Goal: Task Accomplishment & Management: Manage account settings

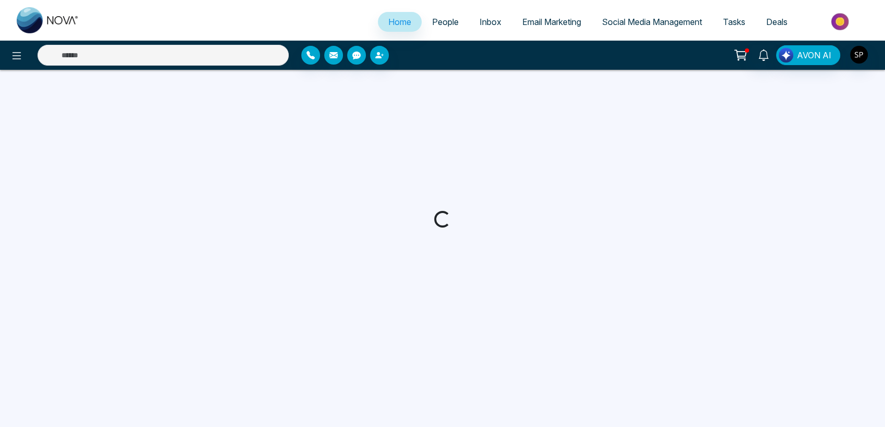
select select "*"
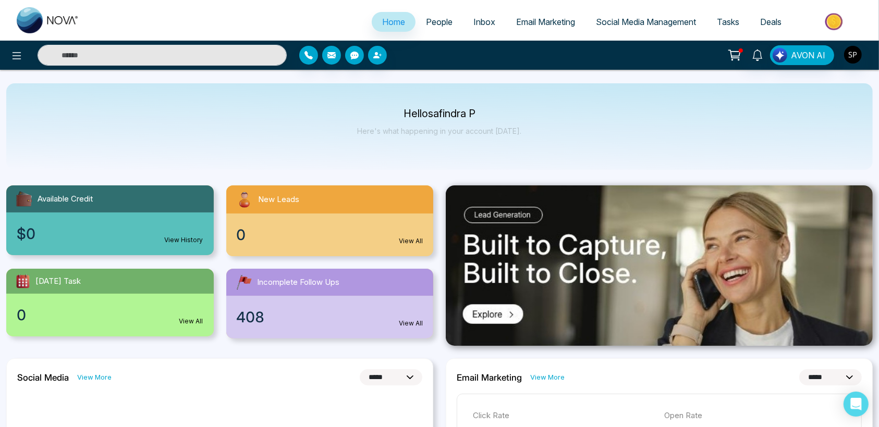
click at [404, 323] on link "View All" at bounding box center [411, 323] width 24 height 9
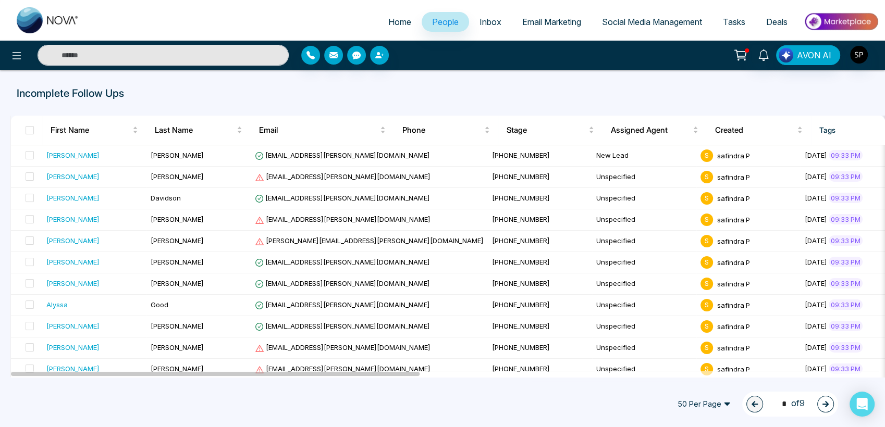
click at [488, 28] on link "Inbox" at bounding box center [490, 22] width 43 height 20
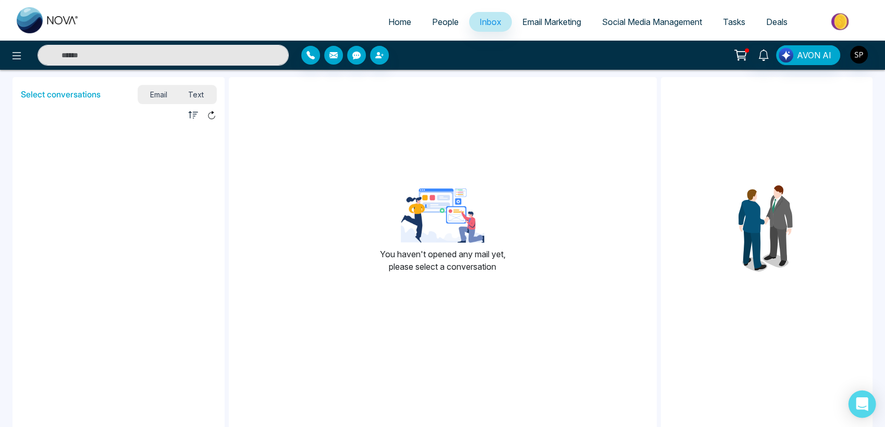
click at [859, 409] on icon "Open Intercom Messenger" at bounding box center [862, 405] width 14 height 14
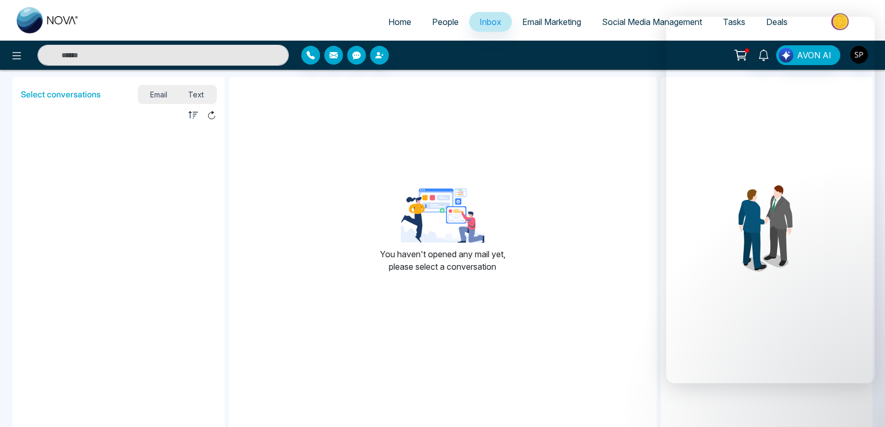
click at [532, 378] on div "You haven't opened any mail yet, please select a conversation" at bounding box center [443, 234] width 428 height 299
click at [536, 22] on span "Email Marketing" at bounding box center [551, 22] width 59 height 10
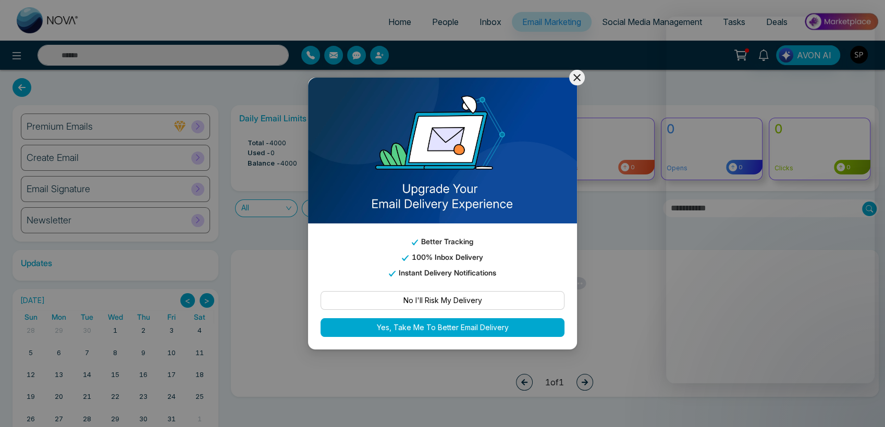
click at [576, 78] on icon at bounding box center [577, 77] width 13 height 13
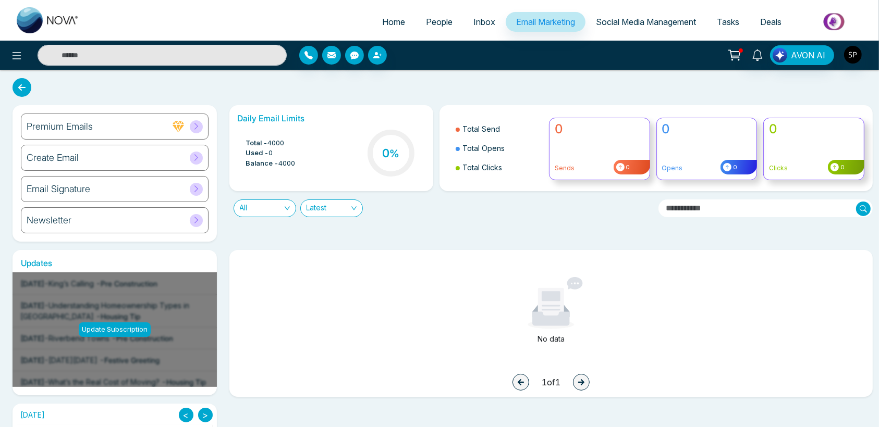
click at [663, 19] on span "Social Media Management" at bounding box center [646, 22] width 100 height 10
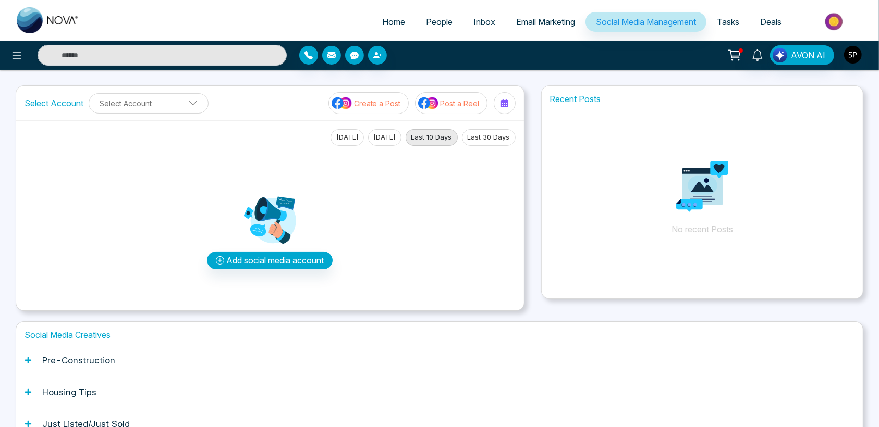
click at [720, 18] on span "Tasks" at bounding box center [728, 22] width 22 height 10
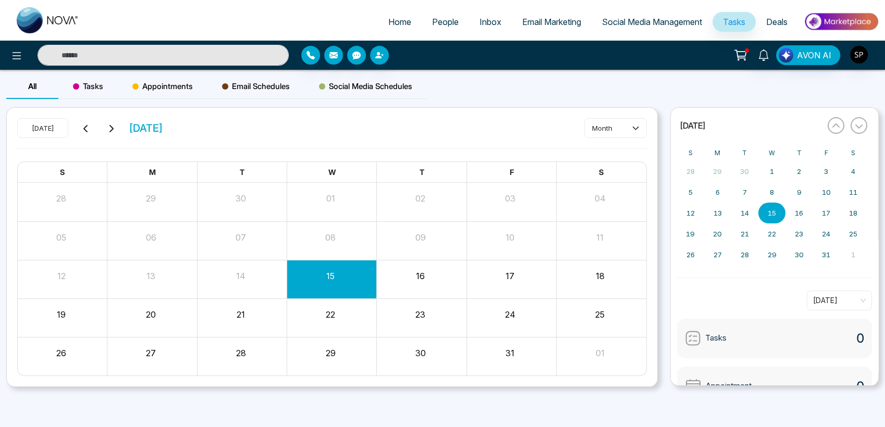
click at [432, 23] on span "People" at bounding box center [445, 22] width 27 height 10
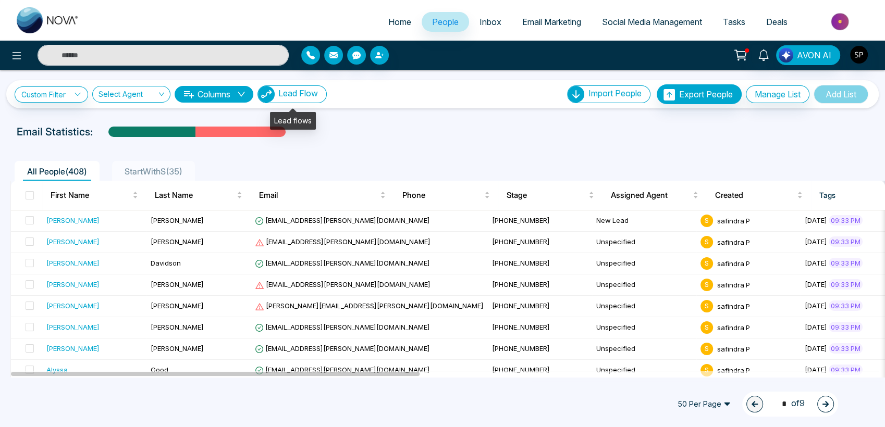
click at [291, 92] on span "Lead Flow" at bounding box center [298, 93] width 40 height 10
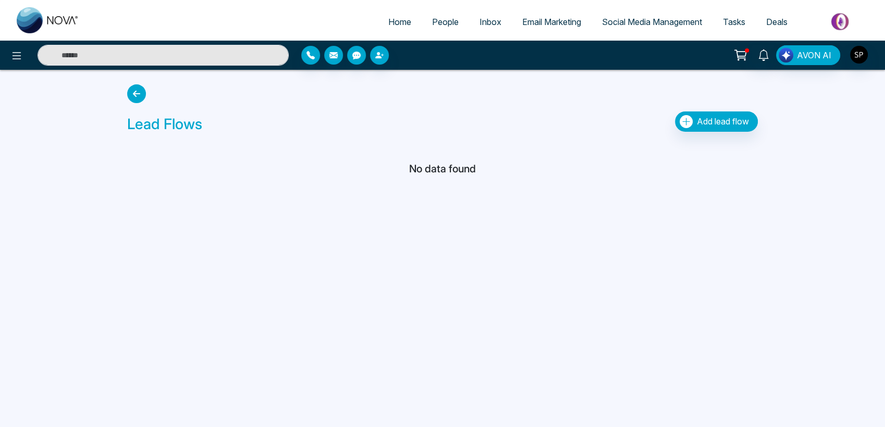
click at [132, 101] on icon at bounding box center [136, 93] width 19 height 19
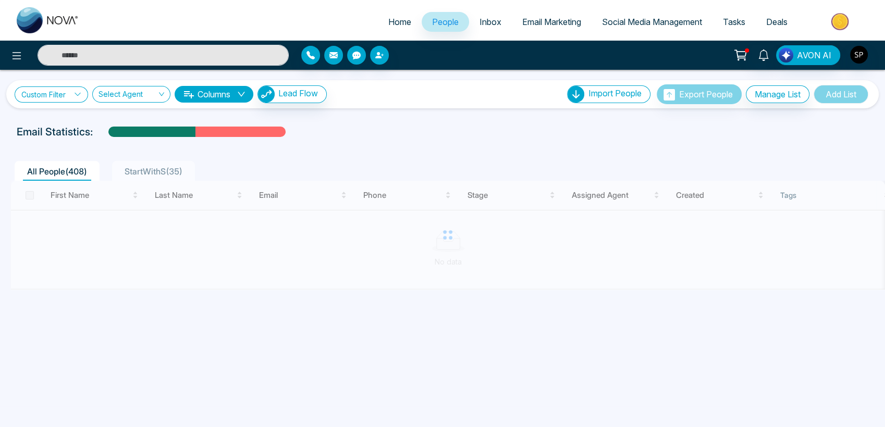
click at [74, 93] on link "Custom Filter" at bounding box center [52, 95] width 74 height 16
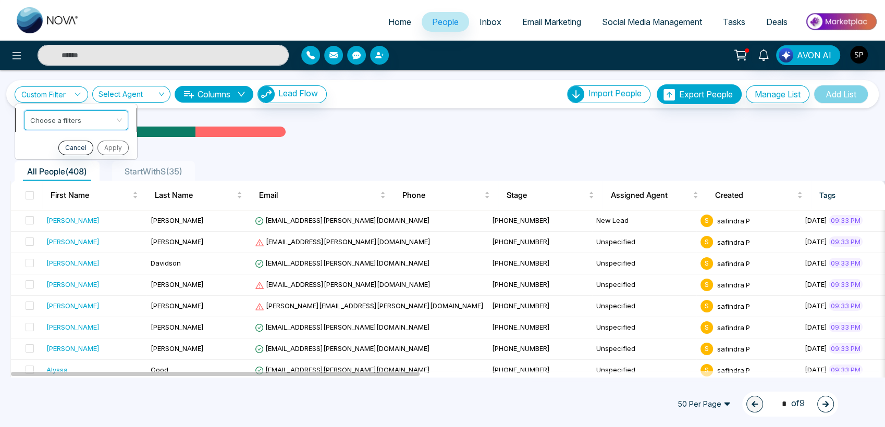
click at [112, 118] on input "search" at bounding box center [72, 119] width 84 height 16
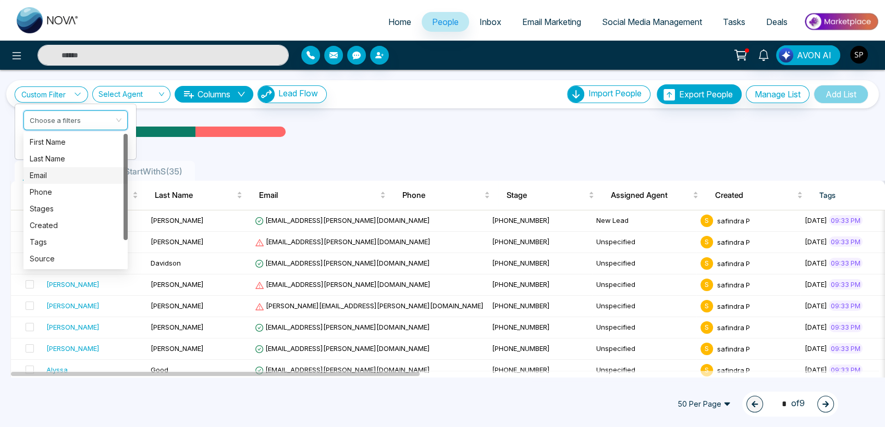
click at [57, 173] on div "Email" at bounding box center [76, 175] width 92 height 11
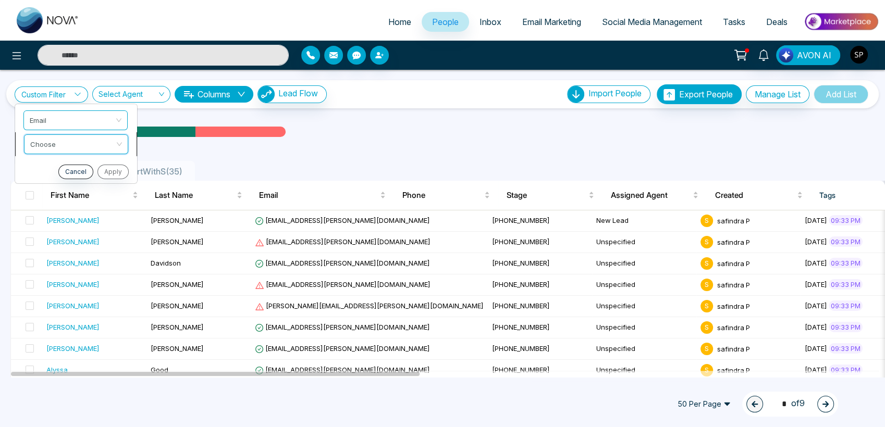
click at [75, 146] on input "search" at bounding box center [72, 142] width 84 height 16
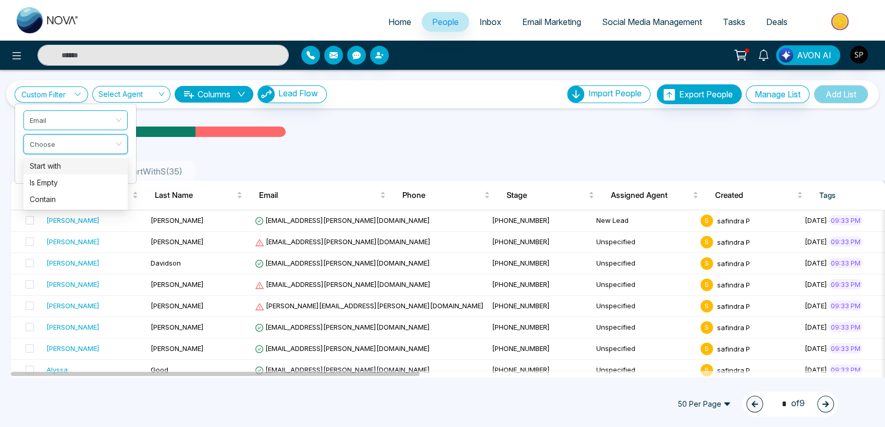
click at [58, 169] on div "Start with" at bounding box center [76, 166] width 92 height 11
click at [58, 169] on input "text" at bounding box center [75, 170] width 104 height 20
type input "*"
click at [117, 196] on button "Apply" at bounding box center [111, 195] width 31 height 15
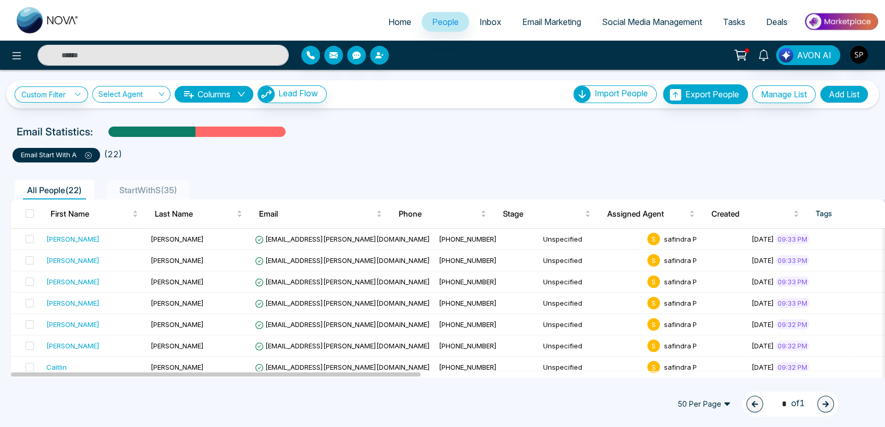
click at [151, 194] on span "StartWithS ( 35 )" at bounding box center [148, 190] width 66 height 10
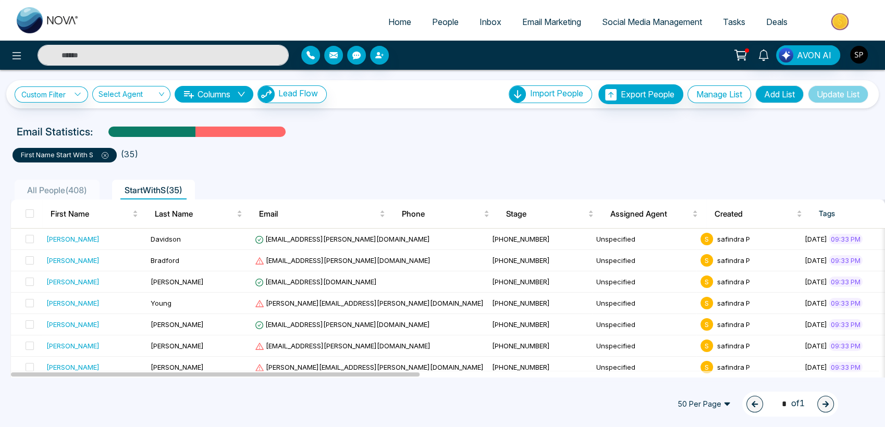
click at [235, 160] on ul "first name start with S ( 35 )" at bounding box center [443, 153] width 860 height 19
click at [137, 100] on input "search" at bounding box center [128, 97] width 58 height 20
click at [132, 115] on div "Show All" at bounding box center [132, 114] width 66 height 11
click at [442, 27] on link "People" at bounding box center [445, 22] width 47 height 20
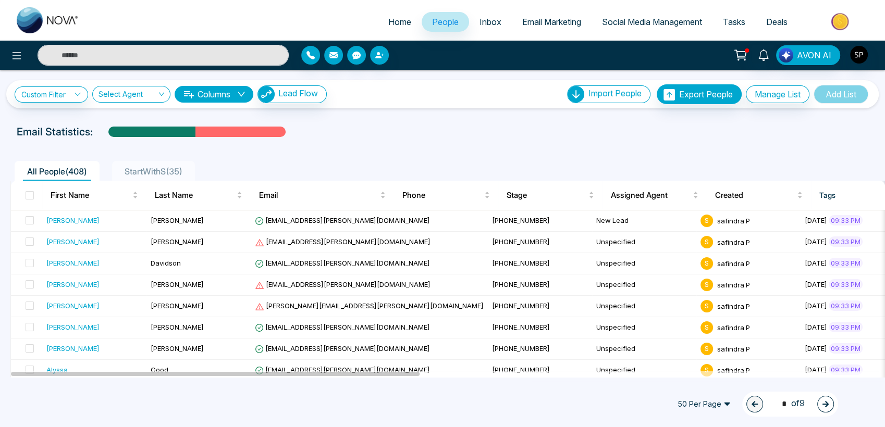
click at [480, 23] on span "Inbox" at bounding box center [491, 22] width 22 height 10
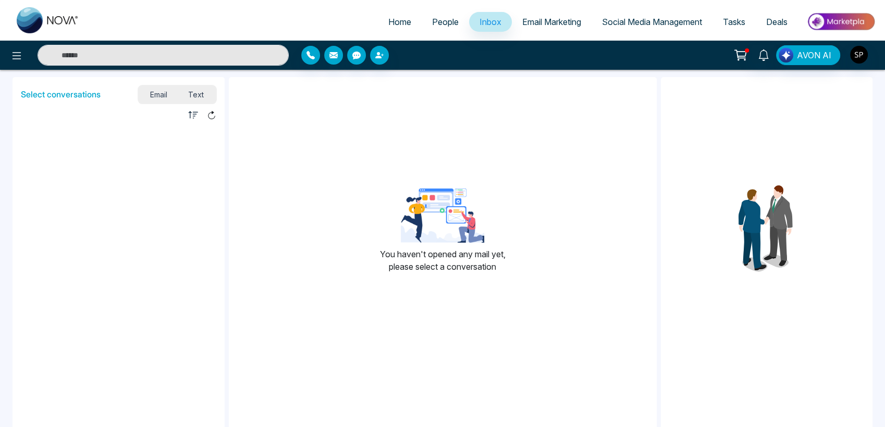
click at [538, 21] on span "Email Marketing" at bounding box center [551, 22] width 59 height 10
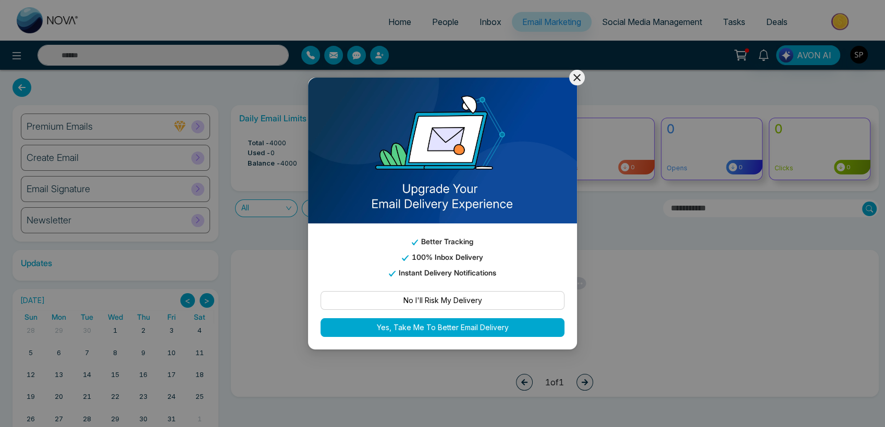
click at [577, 83] on icon at bounding box center [577, 77] width 13 height 13
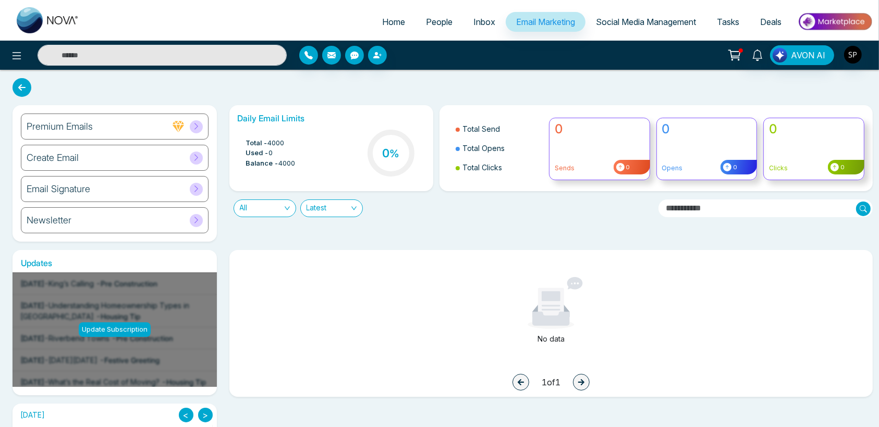
click at [476, 20] on span "Inbox" at bounding box center [484, 22] width 22 height 10
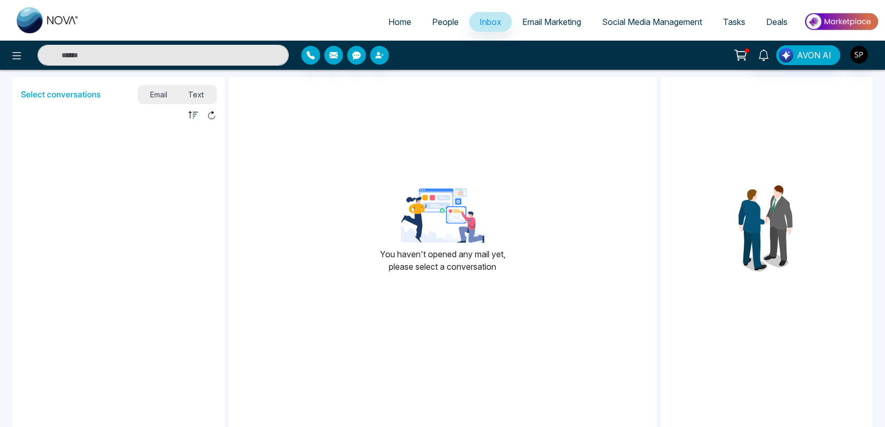
click at [480, 20] on span "Inbox" at bounding box center [491, 22] width 22 height 10
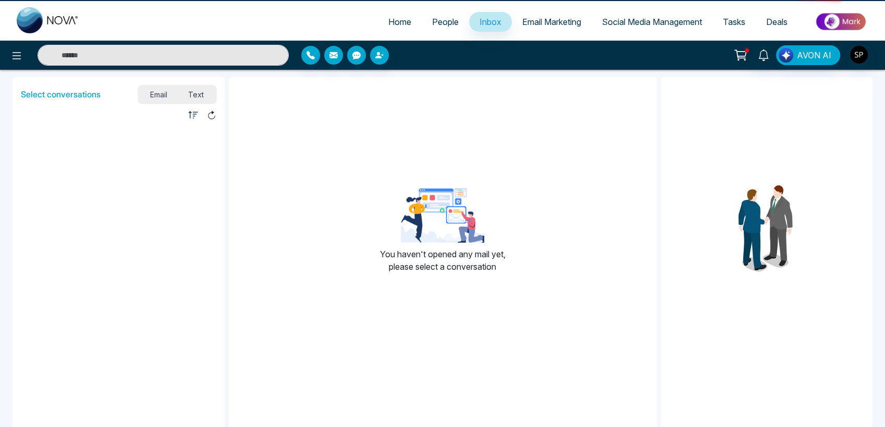
click at [480, 20] on span "Inbox" at bounding box center [491, 22] width 22 height 10
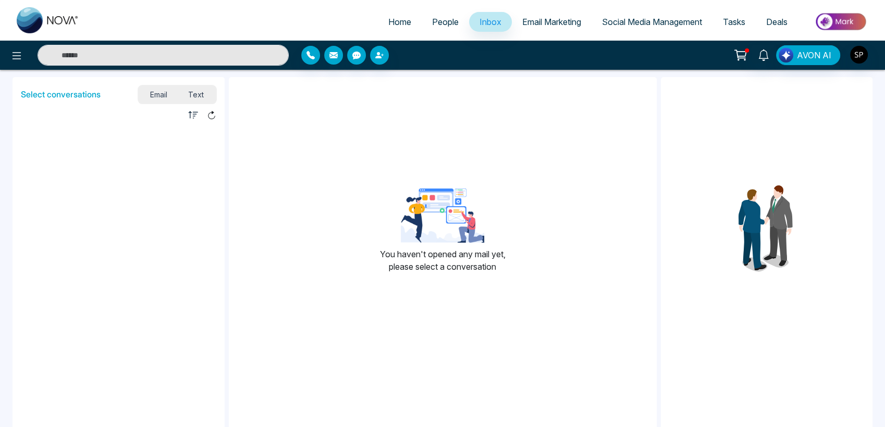
click at [432, 22] on span "People" at bounding box center [445, 22] width 27 height 10
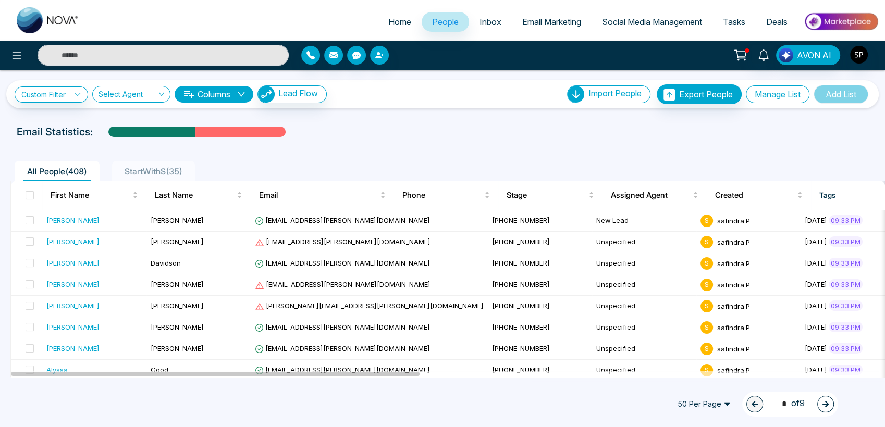
click at [778, 92] on button "Manage List" at bounding box center [778, 94] width 64 height 18
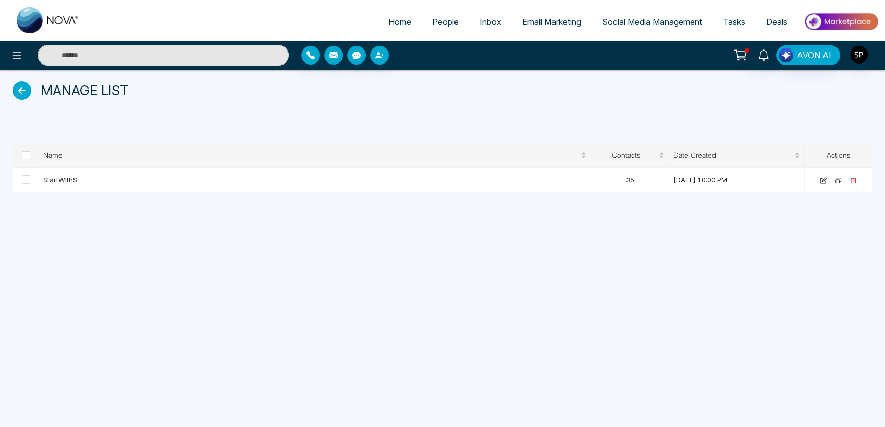
click at [25, 92] on icon at bounding box center [22, 90] width 19 height 19
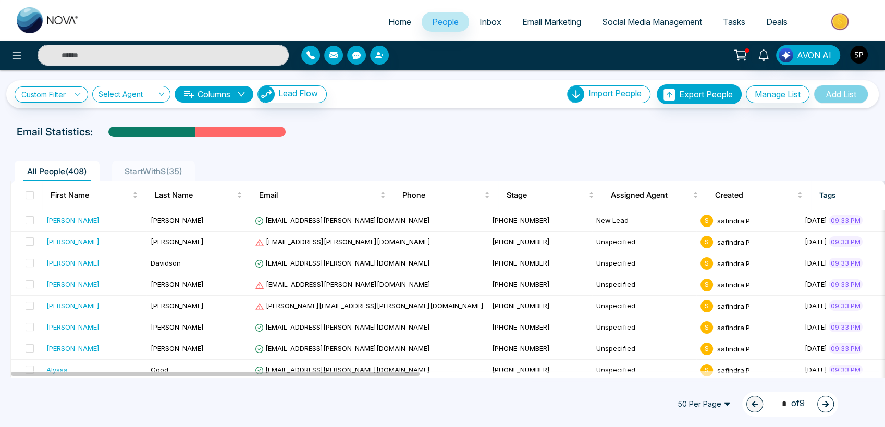
click at [480, 21] on span "Inbox" at bounding box center [491, 22] width 22 height 10
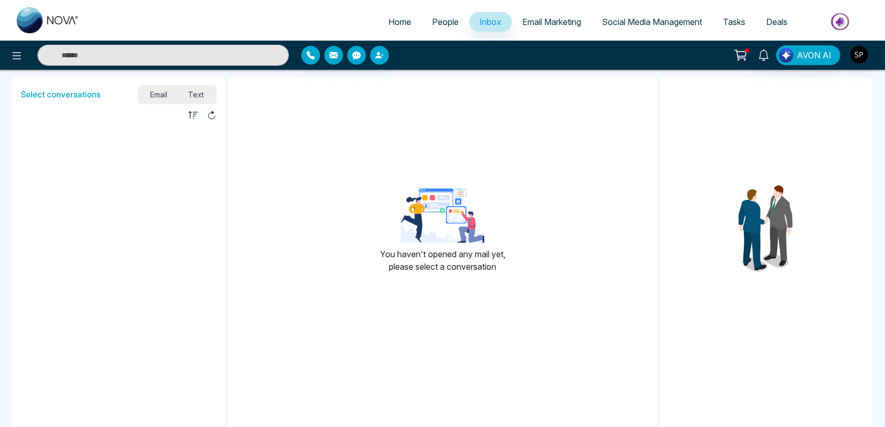
click at [549, 27] on link "Email Marketing" at bounding box center [552, 22] width 80 height 20
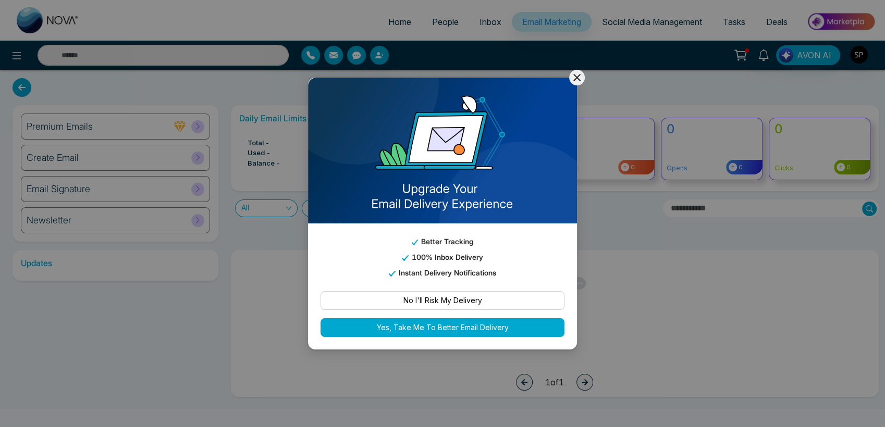
click at [576, 80] on icon at bounding box center [577, 77] width 13 height 13
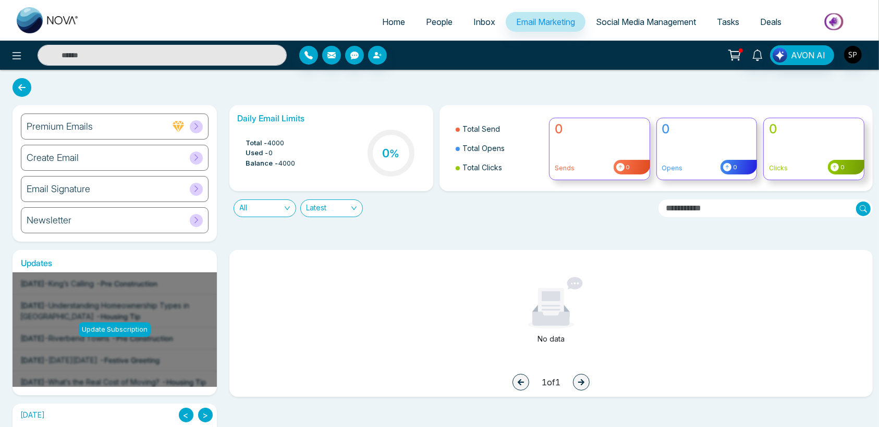
click at [644, 21] on span "Social Media Management" at bounding box center [646, 22] width 100 height 10
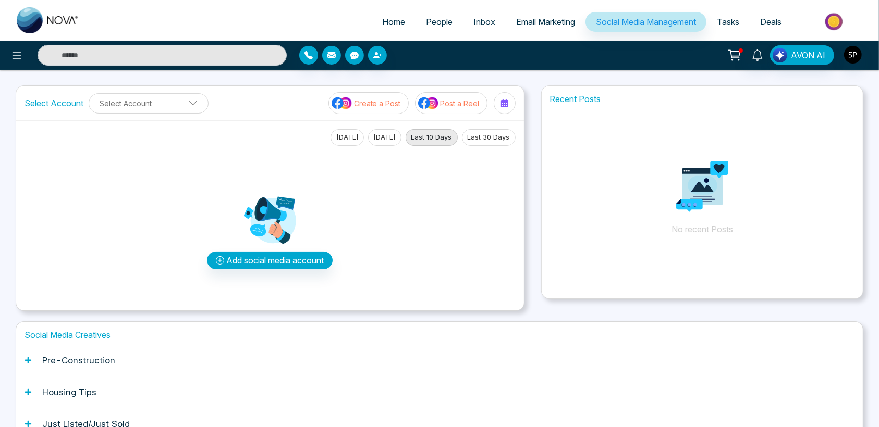
click at [430, 23] on span "People" at bounding box center [439, 22] width 27 height 10
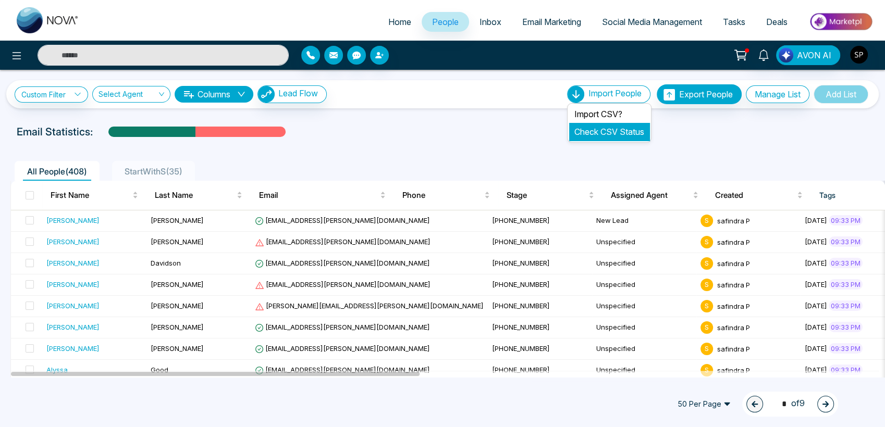
click at [603, 129] on link "Check CSV Status" at bounding box center [609, 132] width 70 height 10
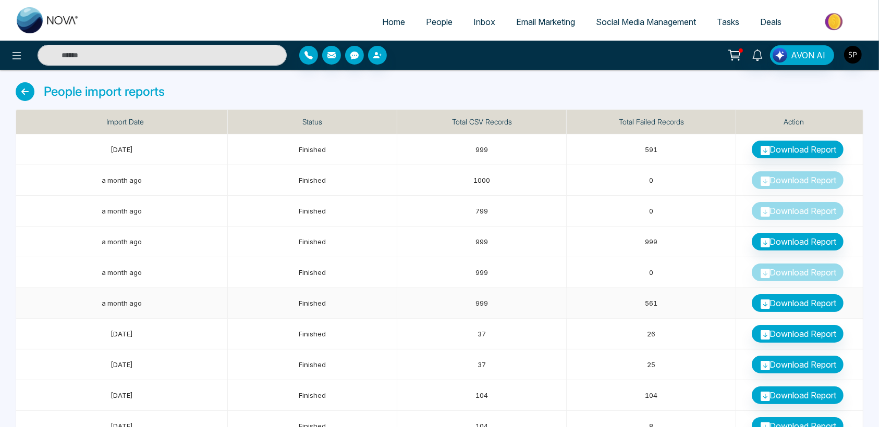
click at [807, 302] on link "Download Report" at bounding box center [798, 304] width 92 height 18
click at [794, 302] on link "Download Report" at bounding box center [798, 304] width 92 height 18
click at [763, 300] on icon at bounding box center [765, 304] width 9 height 9
click at [788, 150] on link "Download Report" at bounding box center [798, 150] width 92 height 18
click at [792, 145] on link "Download Report" at bounding box center [798, 150] width 92 height 18
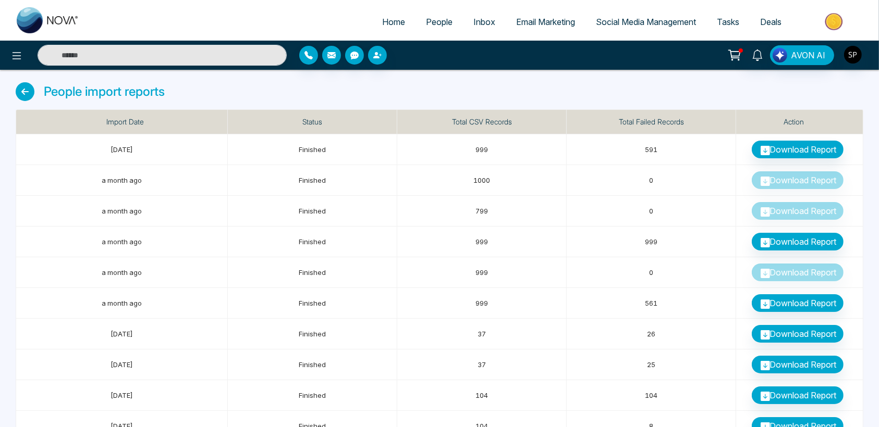
click at [22, 87] on icon at bounding box center [25, 91] width 19 height 19
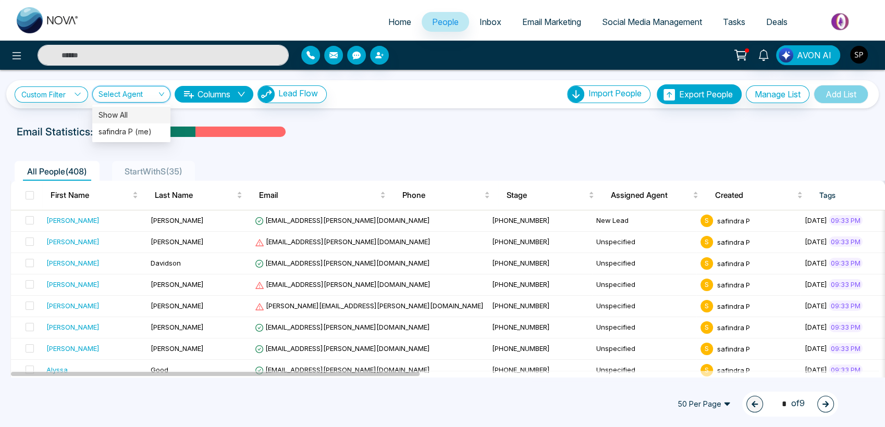
click at [123, 93] on input "search" at bounding box center [128, 97] width 58 height 20
click at [354, 163] on ul "All People ( 408 ) StartWithS ( 35 )" at bounding box center [418, 171] width 817 height 20
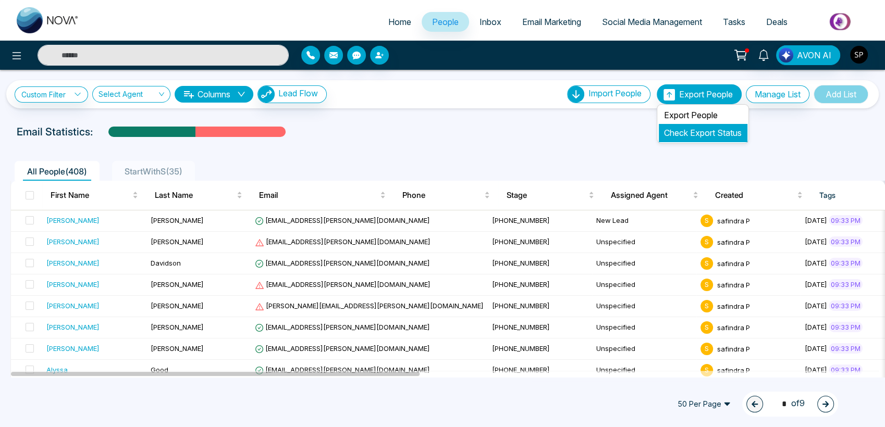
click at [674, 131] on link "Check Export Status" at bounding box center [703, 133] width 78 height 10
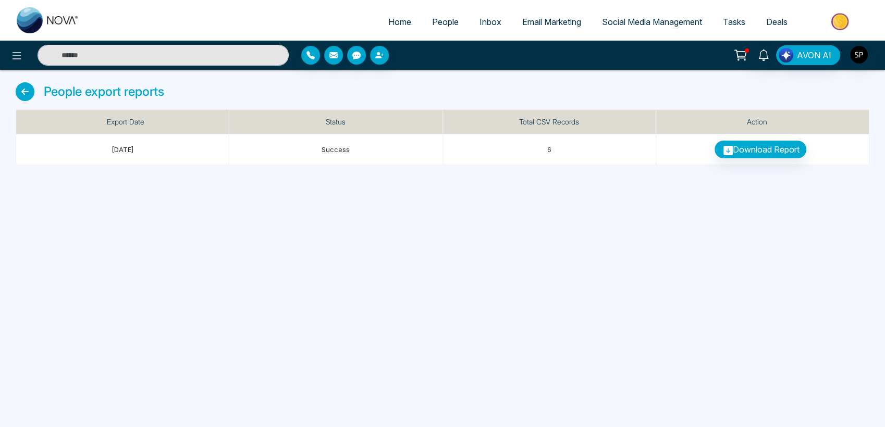
click at [20, 89] on icon at bounding box center [25, 91] width 19 height 19
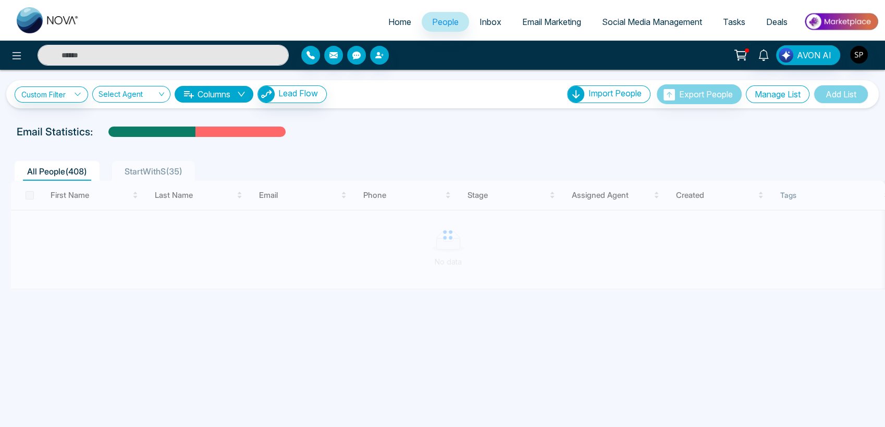
click at [778, 90] on button "Manage List" at bounding box center [778, 94] width 64 height 18
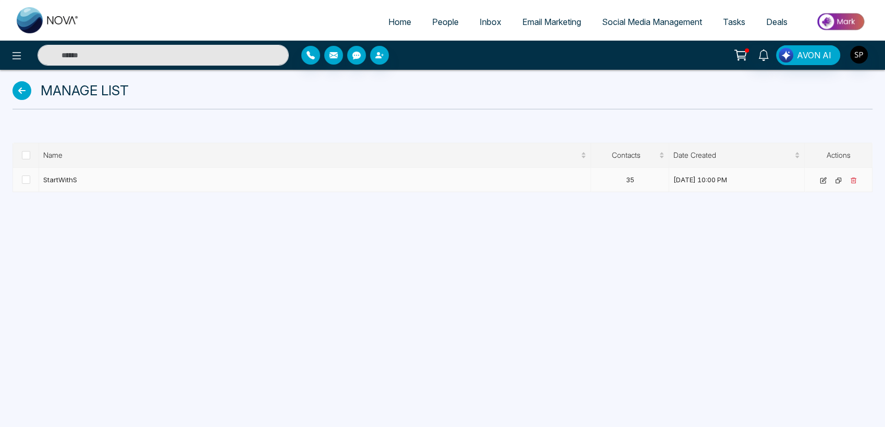
click at [112, 181] on td "StartWithS" at bounding box center [315, 180] width 552 height 25
click at [13, 81] on link at bounding box center [25, 90] width 24 height 19
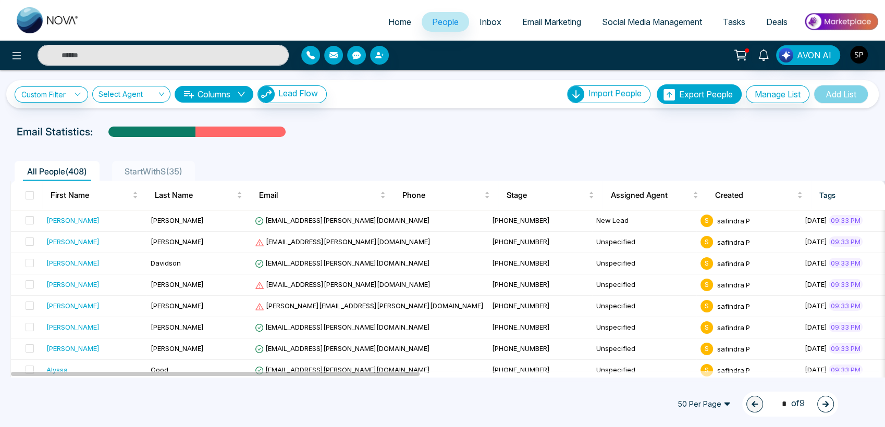
click at [483, 20] on span "Inbox" at bounding box center [491, 22] width 22 height 10
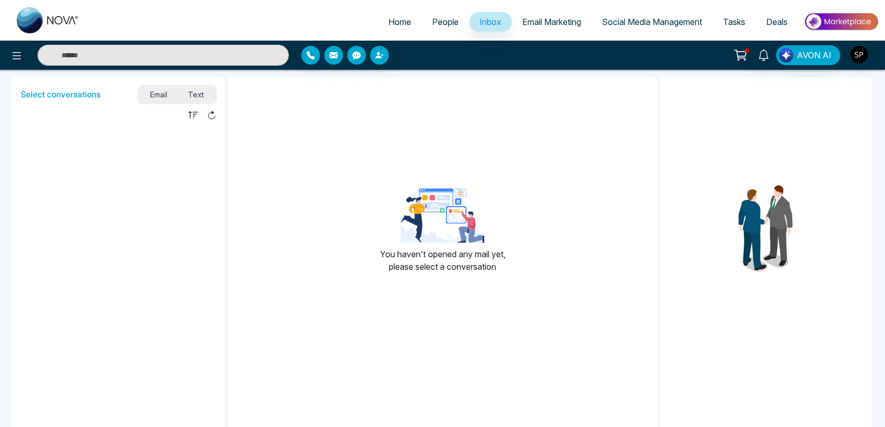
click at [558, 20] on span "Email Marketing" at bounding box center [551, 22] width 59 height 10
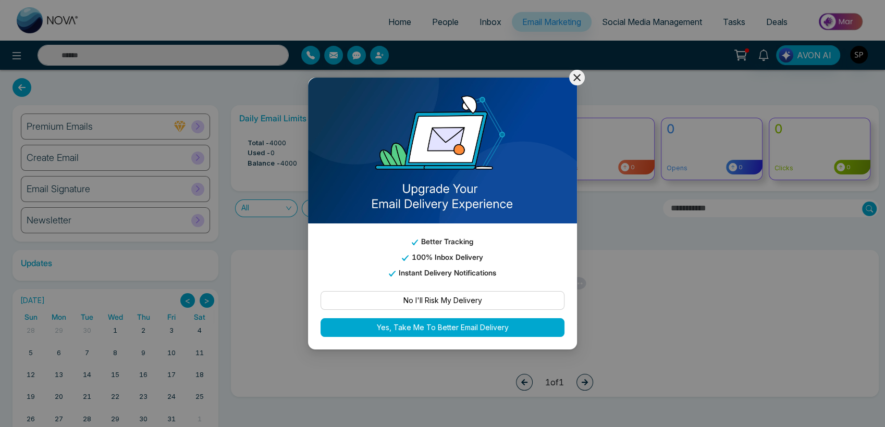
click at [577, 77] on icon at bounding box center [576, 77] width 7 height 7
